Goal: Task Accomplishment & Management: Manage account settings

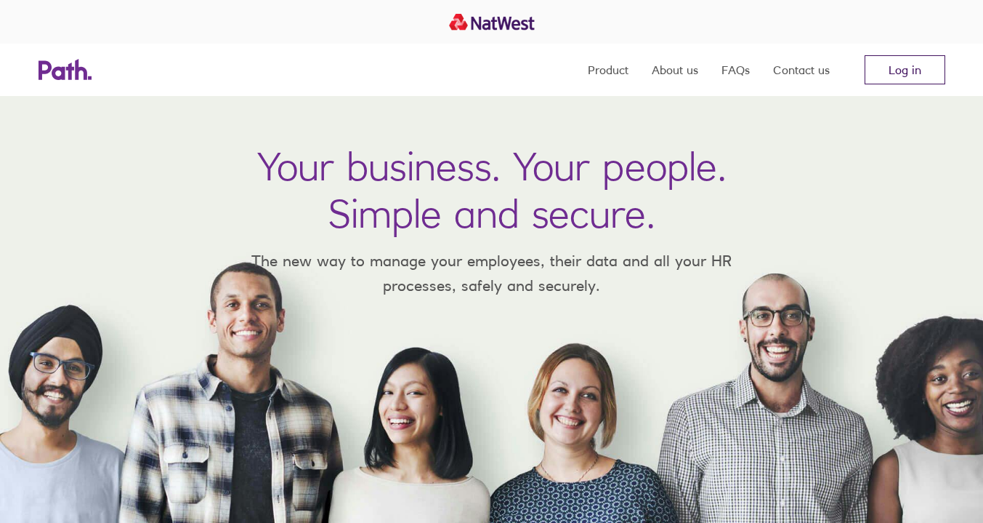
click at [893, 69] on link "Log in" at bounding box center [905, 69] width 81 height 29
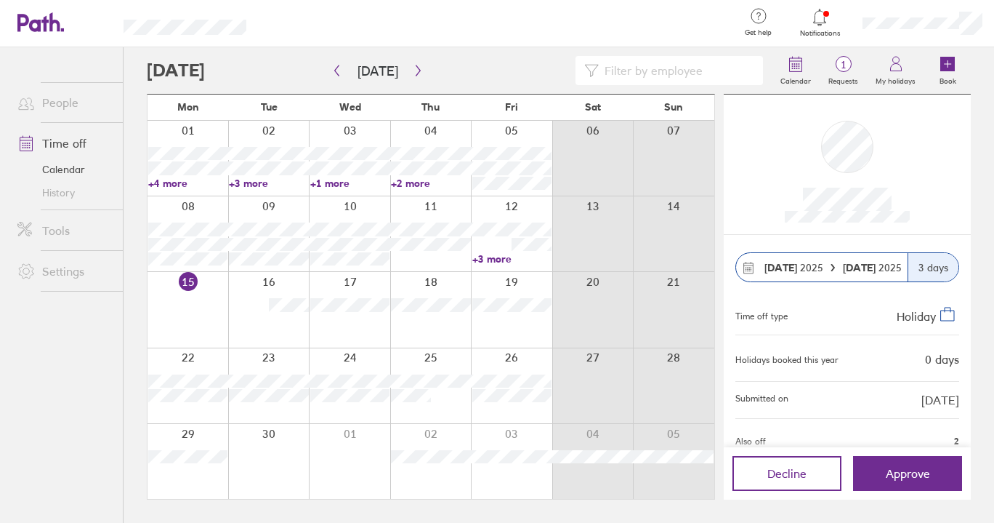
scroll to position [60, 0]
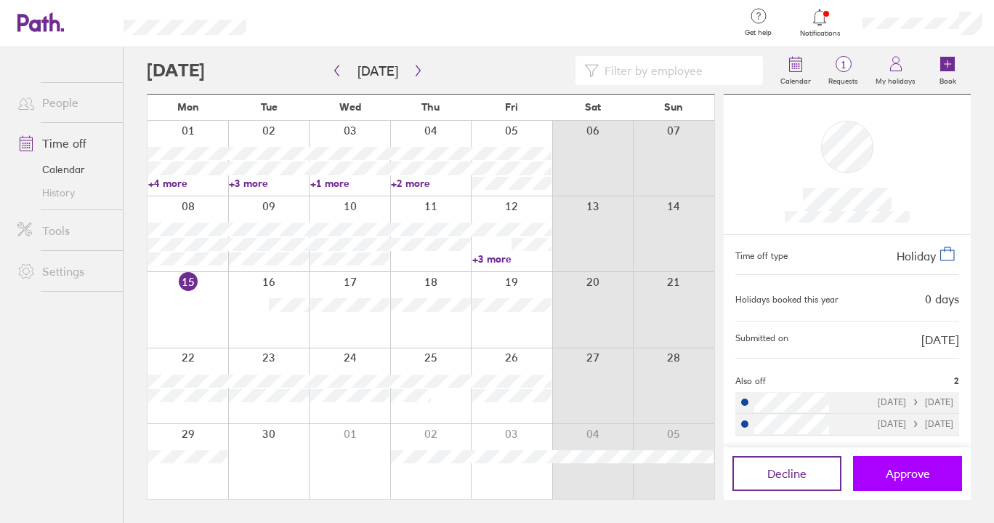
click at [903, 474] on span "Approve" at bounding box center [908, 473] width 44 height 13
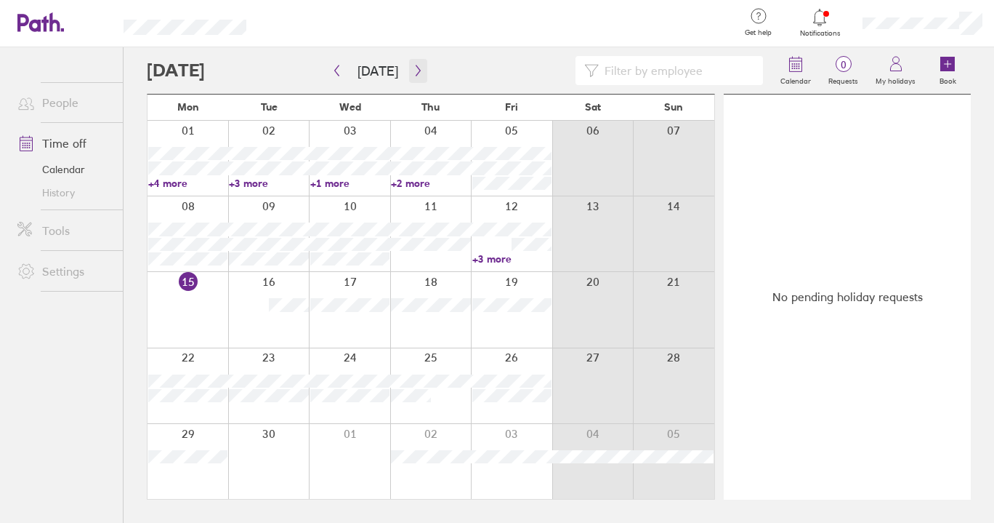
click at [415, 76] on icon "button" at bounding box center [418, 71] width 11 height 12
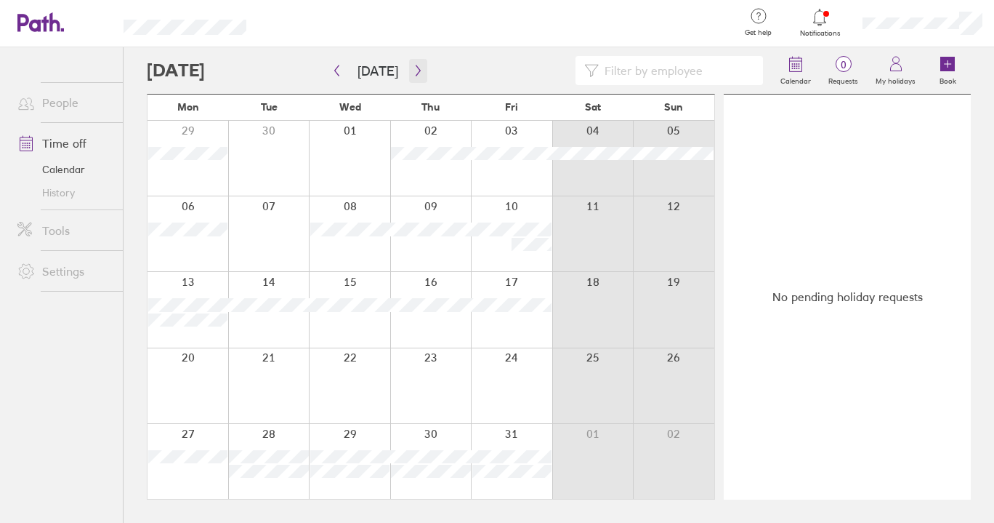
click at [416, 74] on icon "button" at bounding box center [418, 71] width 11 height 12
click at [823, 20] on icon at bounding box center [819, 17] width 17 height 17
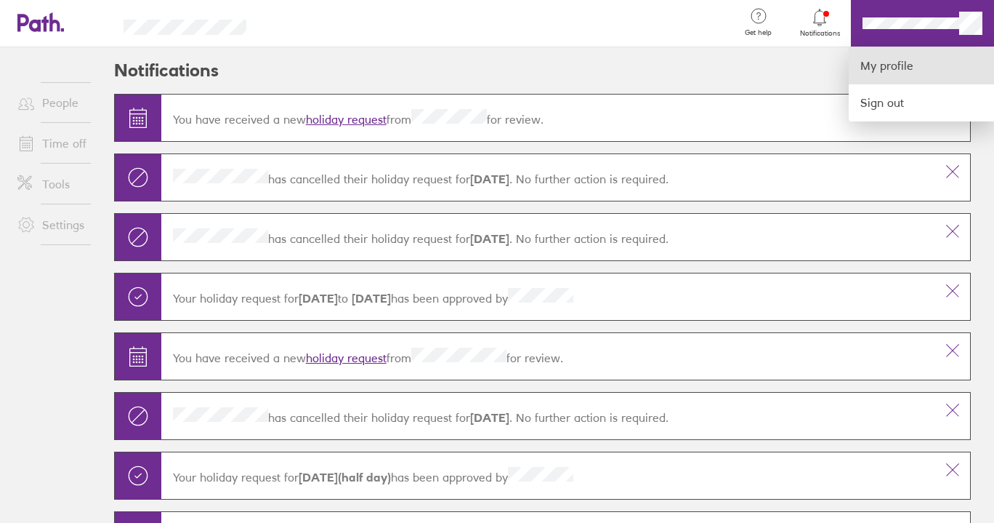
click at [893, 63] on link "My profile" at bounding box center [921, 65] width 145 height 37
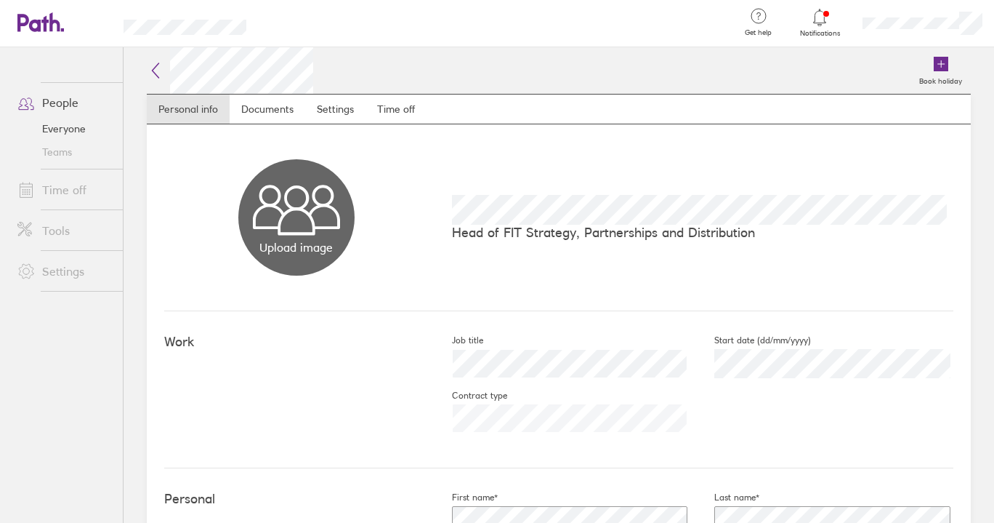
click at [820, 23] on icon at bounding box center [819, 17] width 17 height 17
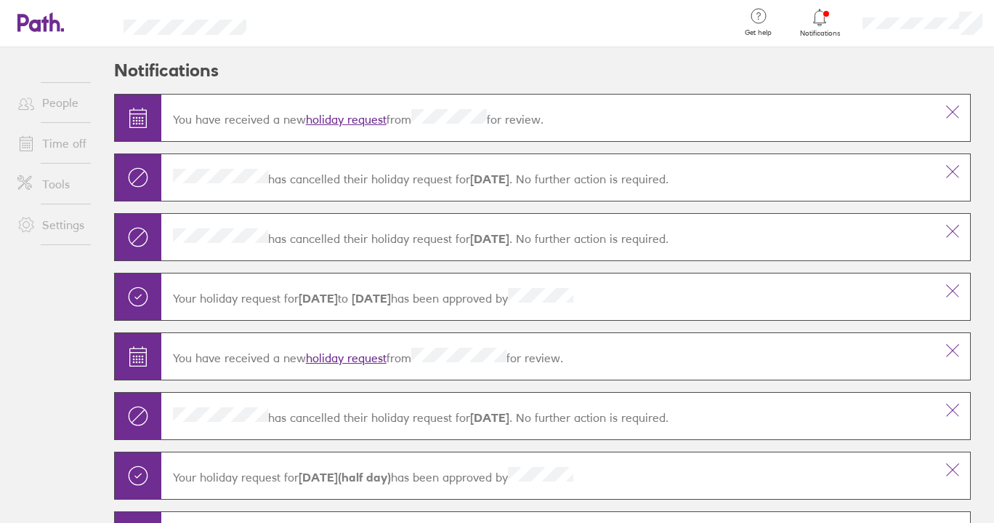
click at [67, 223] on link "Settings" at bounding box center [64, 224] width 117 height 29
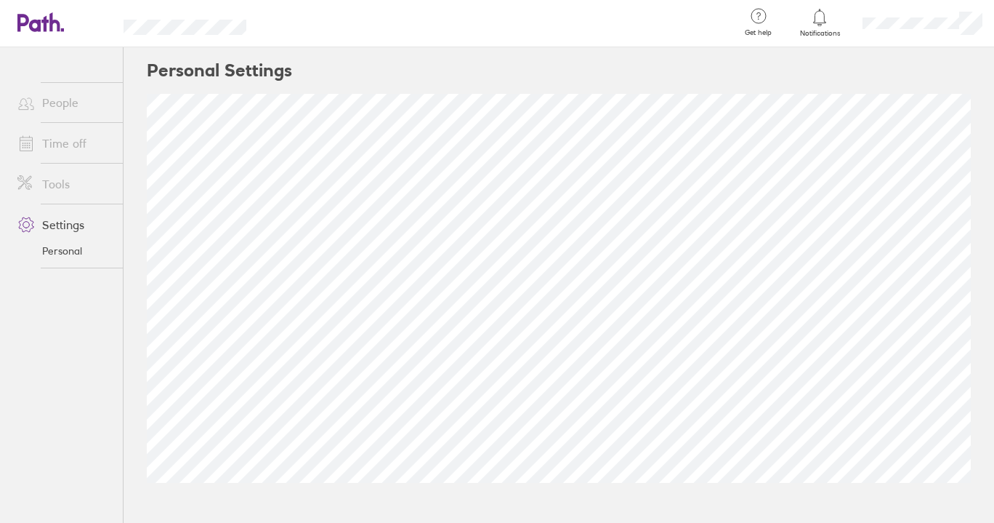
click at [816, 24] on icon at bounding box center [819, 17] width 17 height 17
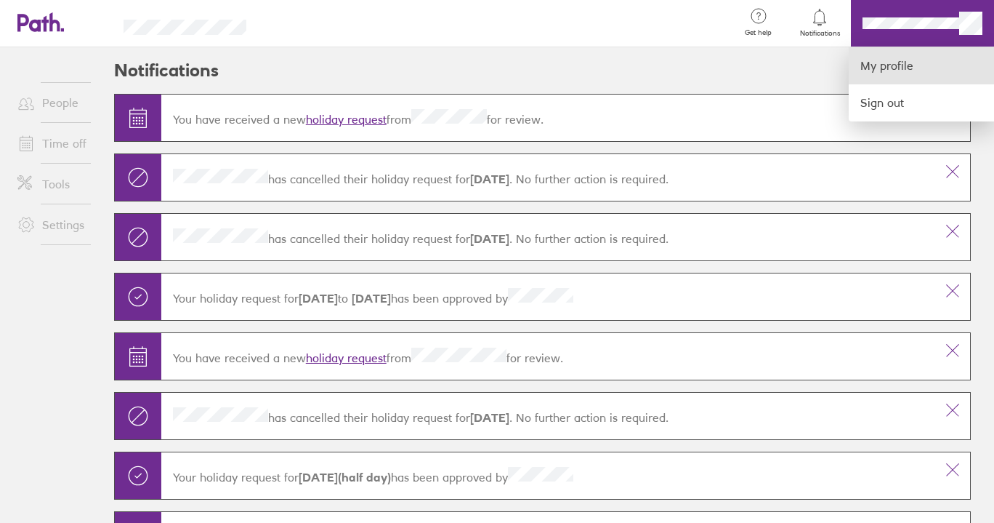
click at [895, 65] on link "My profile" at bounding box center [921, 65] width 145 height 37
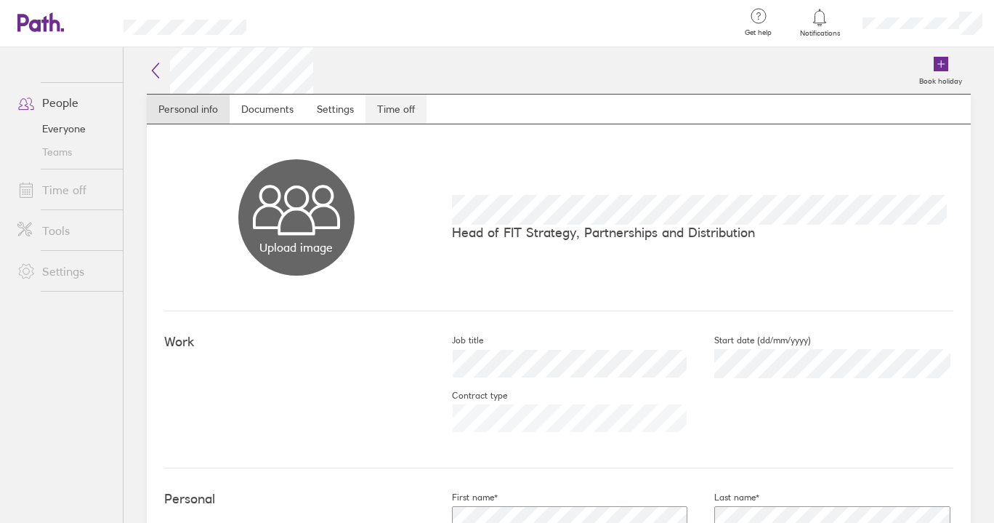
click at [399, 111] on link "Time off" at bounding box center [396, 108] width 61 height 29
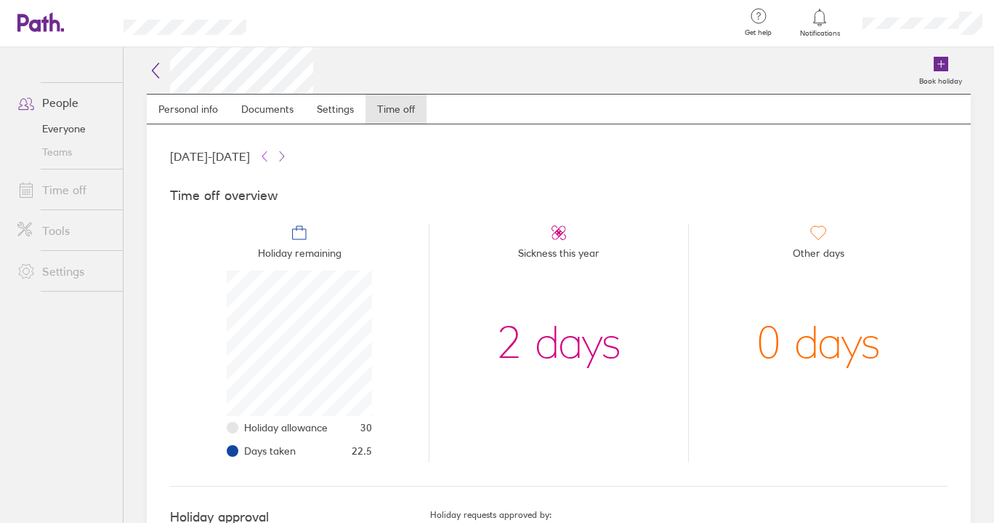
click at [267, 156] on icon at bounding box center [264, 155] width 4 height 9
click at [288, 155] on icon at bounding box center [282, 156] width 12 height 12
click at [65, 189] on link "Time off" at bounding box center [64, 189] width 117 height 29
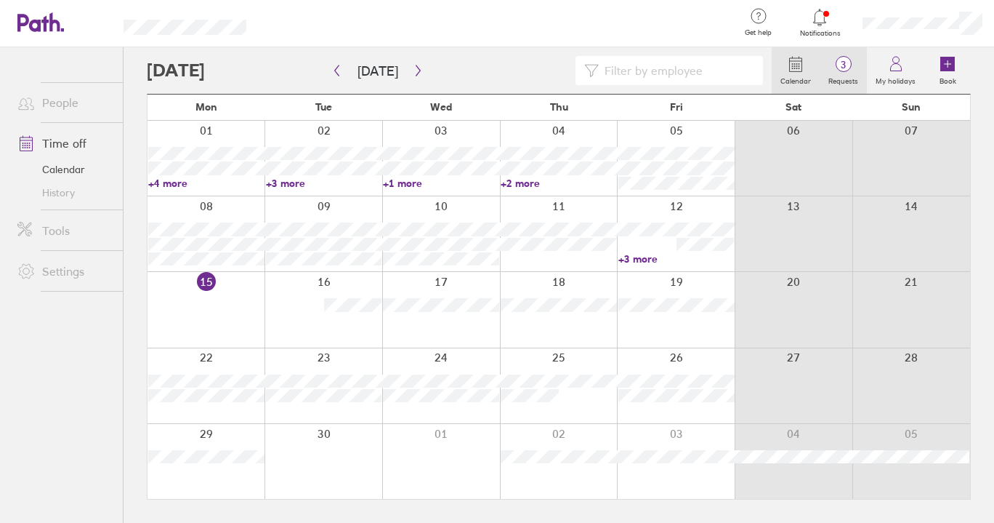
click at [842, 58] on circle at bounding box center [843, 64] width 15 height 15
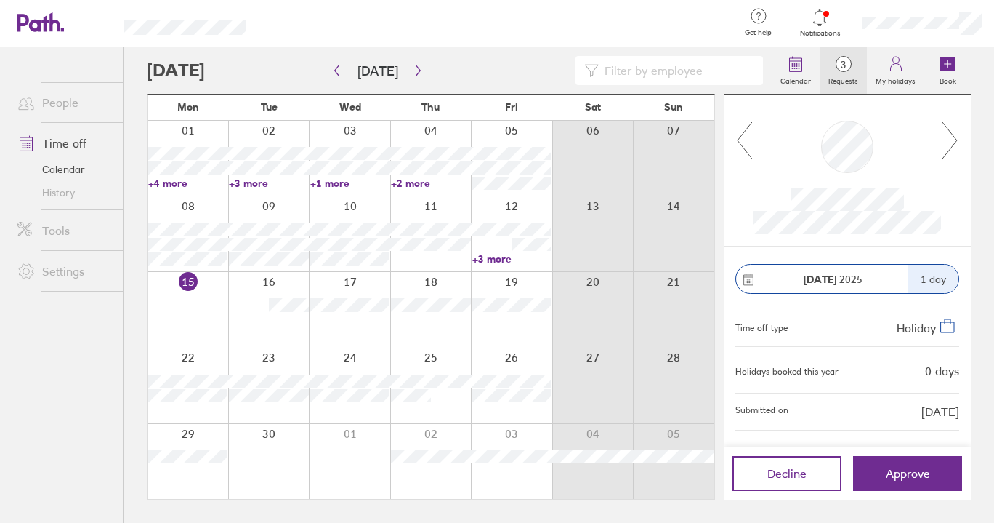
click at [950, 140] on icon at bounding box center [950, 140] width 18 height 39
click at [416, 81] on button "button" at bounding box center [418, 71] width 18 height 24
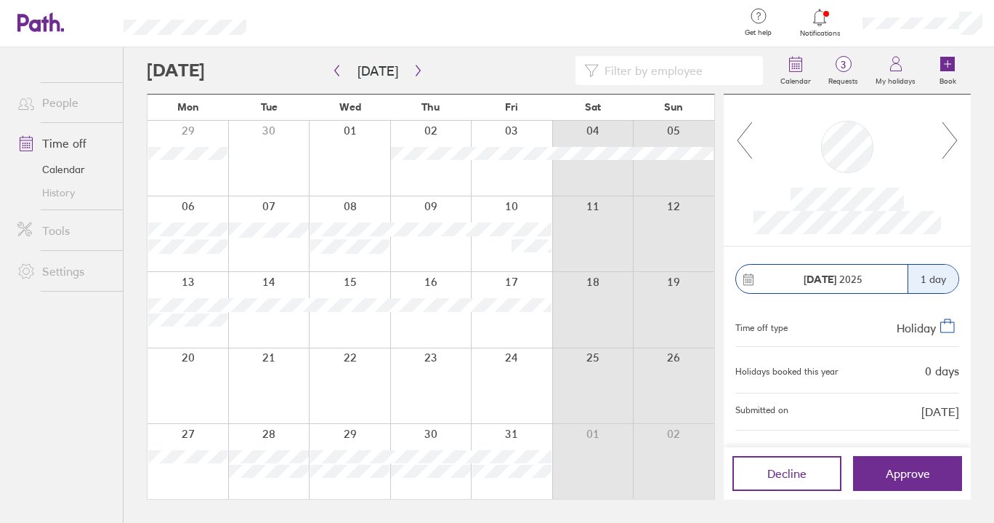
click at [911, 17] on div at bounding box center [922, 23] width 143 height 47
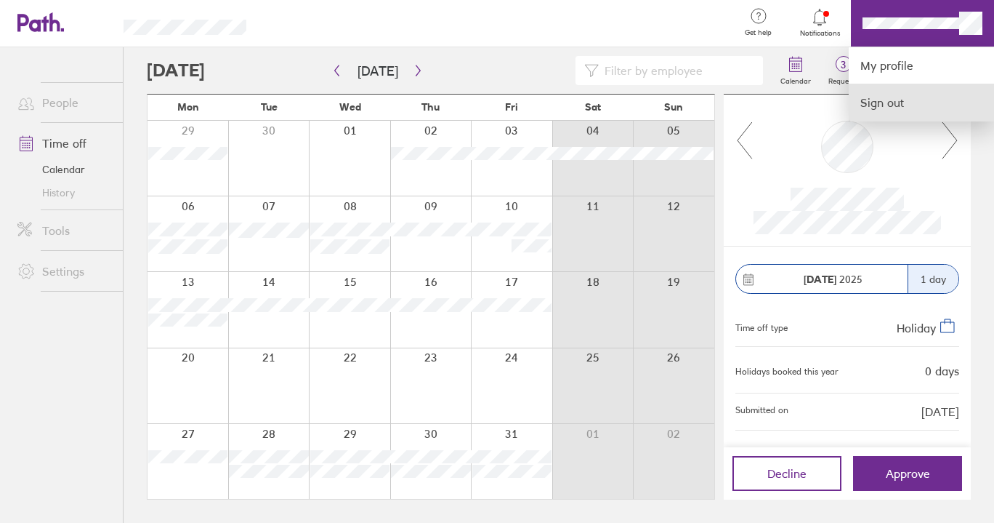
click at [891, 103] on link "Sign out" at bounding box center [921, 102] width 145 height 36
